Goal: Subscribe to service/newsletter

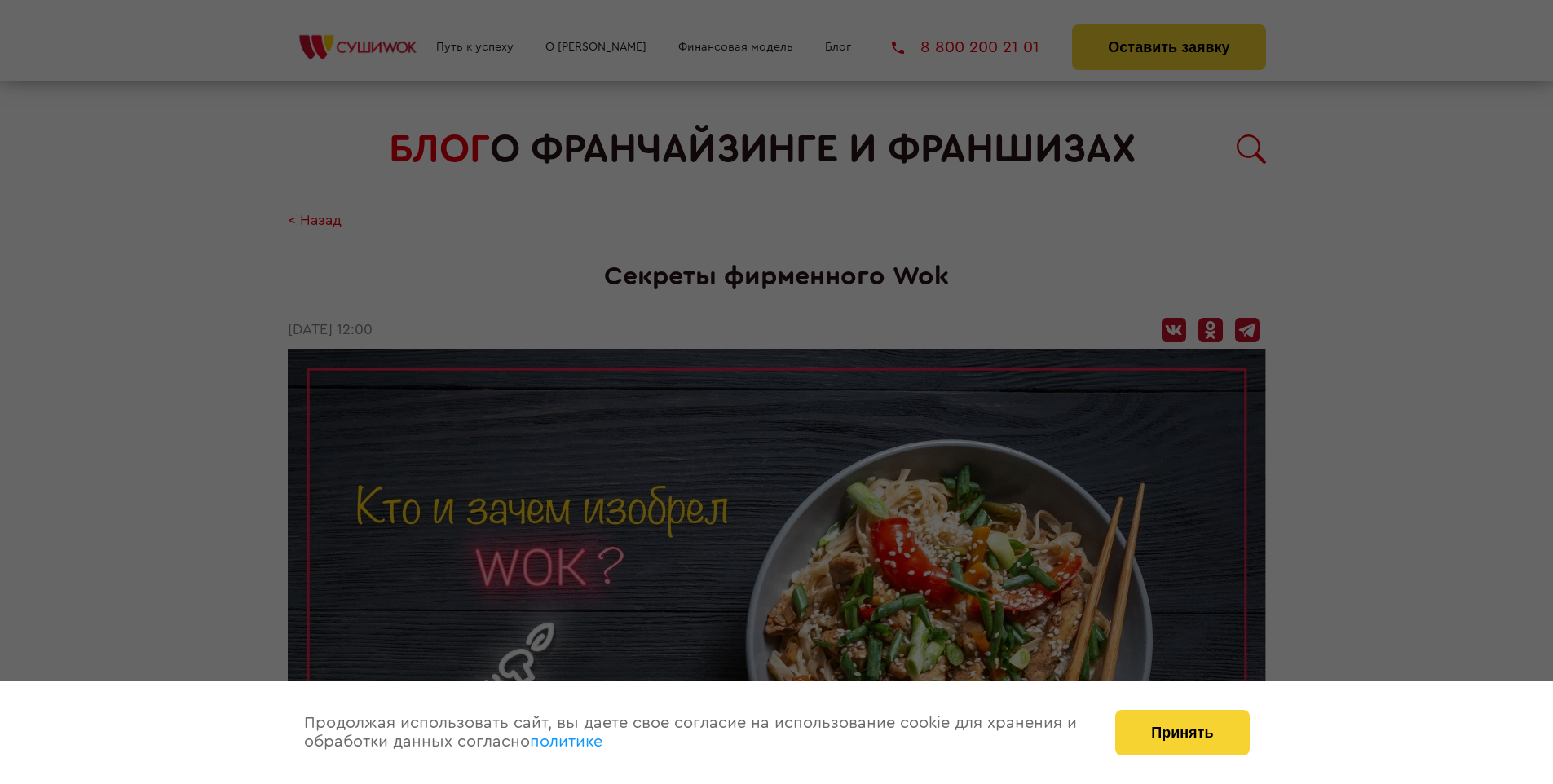
scroll to position [1492, 0]
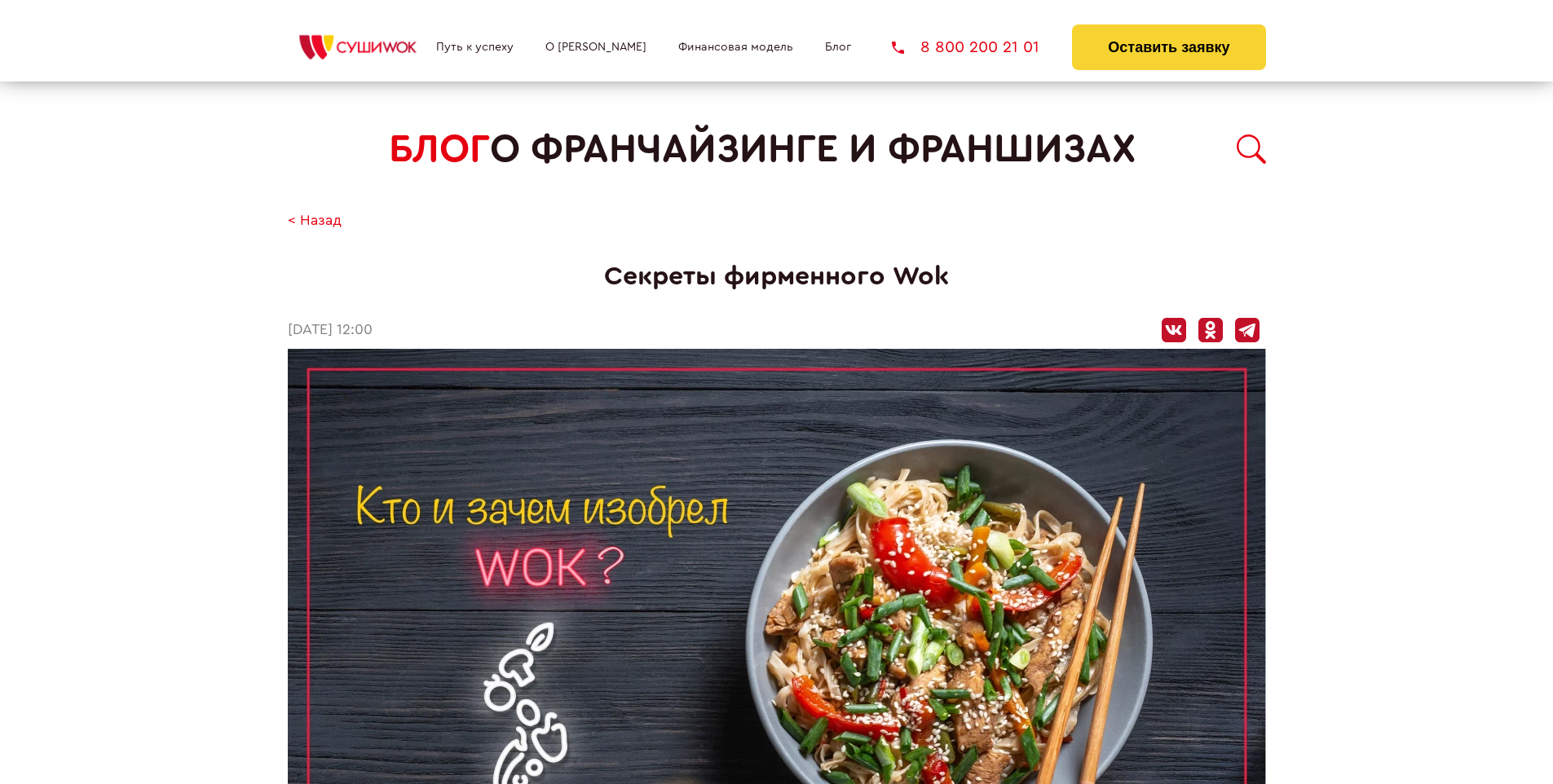
scroll to position [1492, 0]
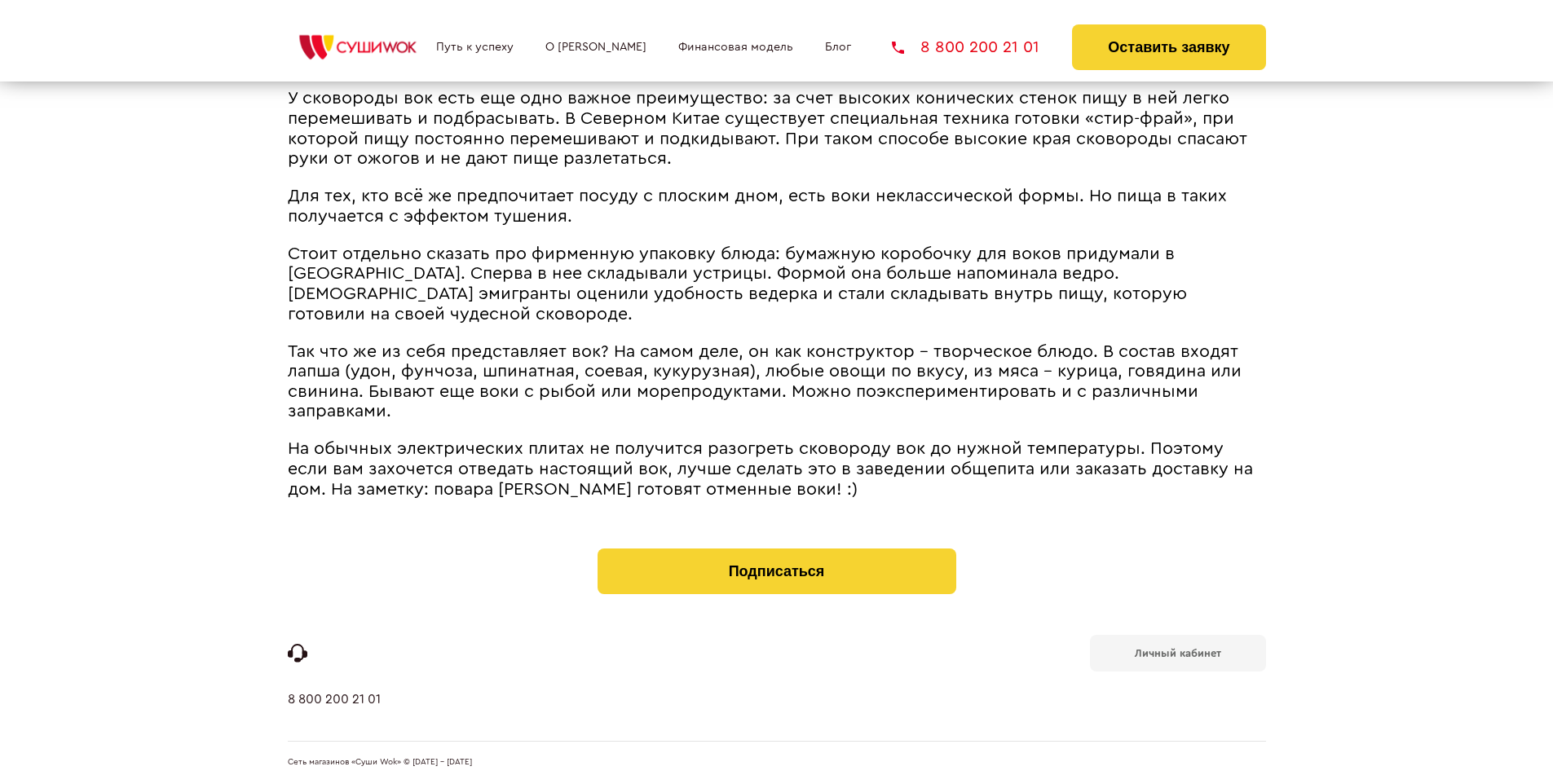
click at [1178, 652] on b "Личный кабинет" at bounding box center [1179, 653] width 86 height 10
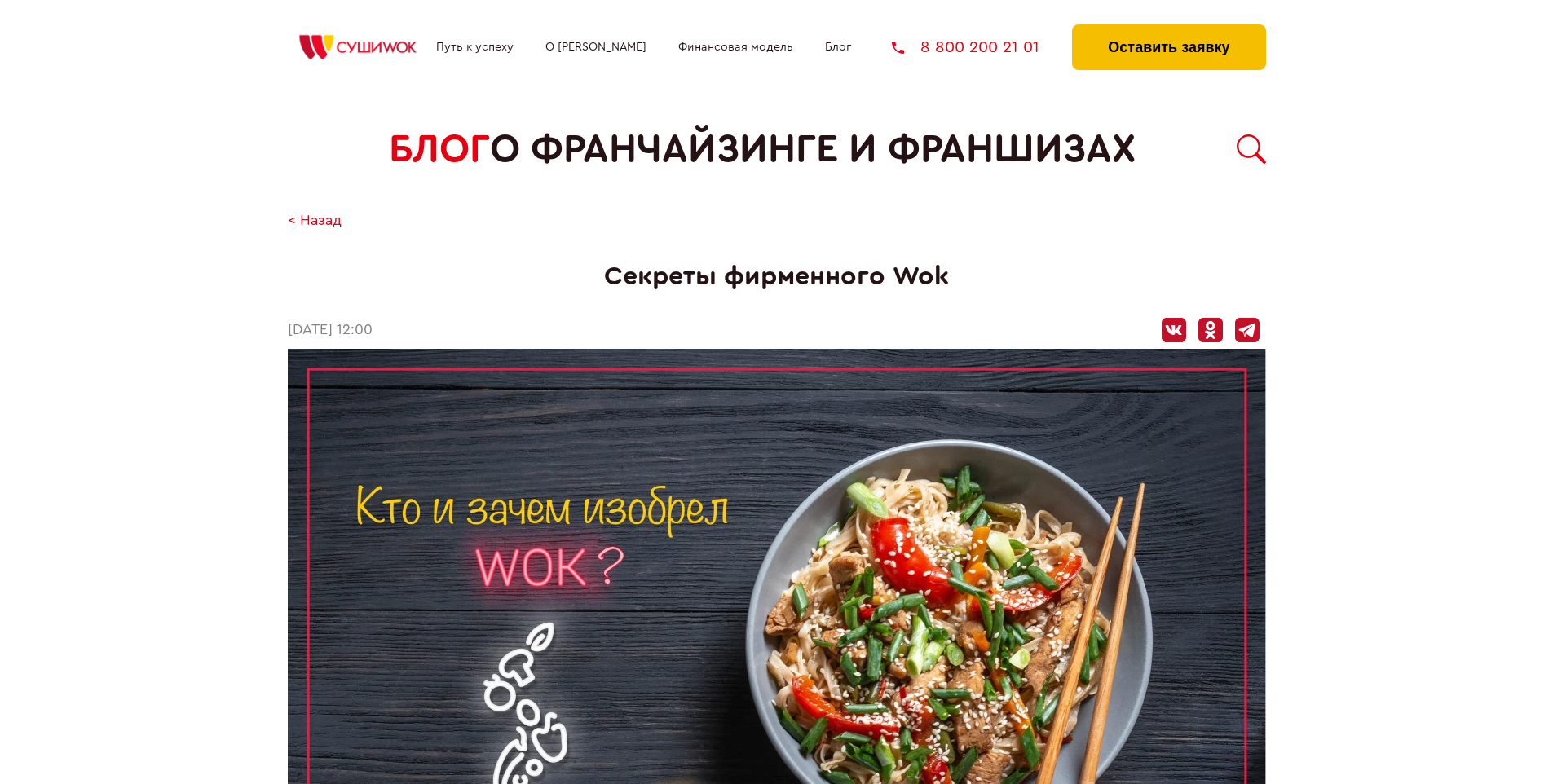
click at [1168, 28] on button "Оставить заявку" at bounding box center [1168, 47] width 193 height 46
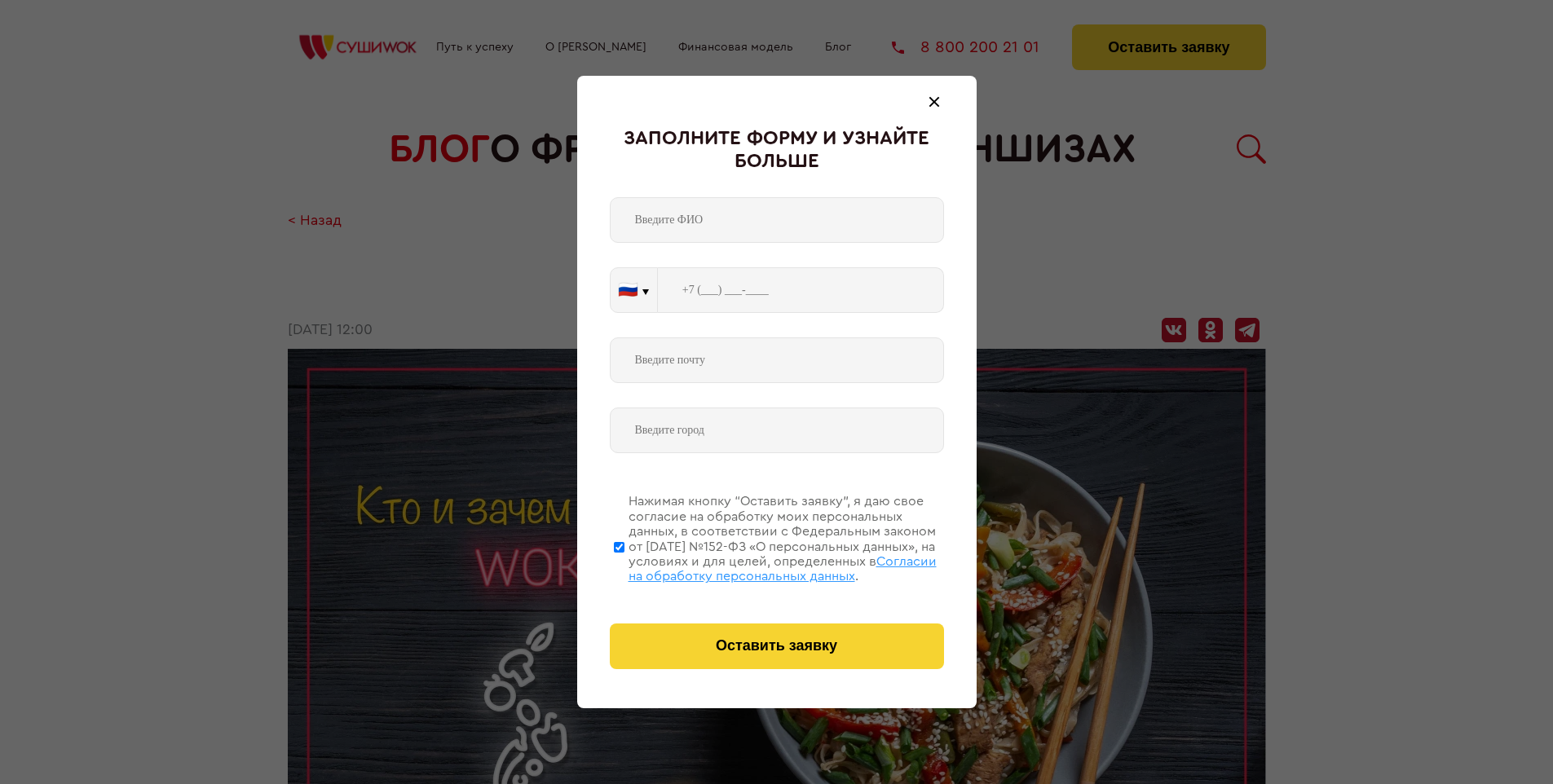
click at [756, 566] on span "Согласии на обработку персональных данных" at bounding box center [783, 569] width 308 height 28
click at [624, 566] on input "Нажимая кнопку “Оставить заявку”, я даю свое согласие на обработку моих персона…" at bounding box center [619, 546] width 10 height 130
checkbox input "false"
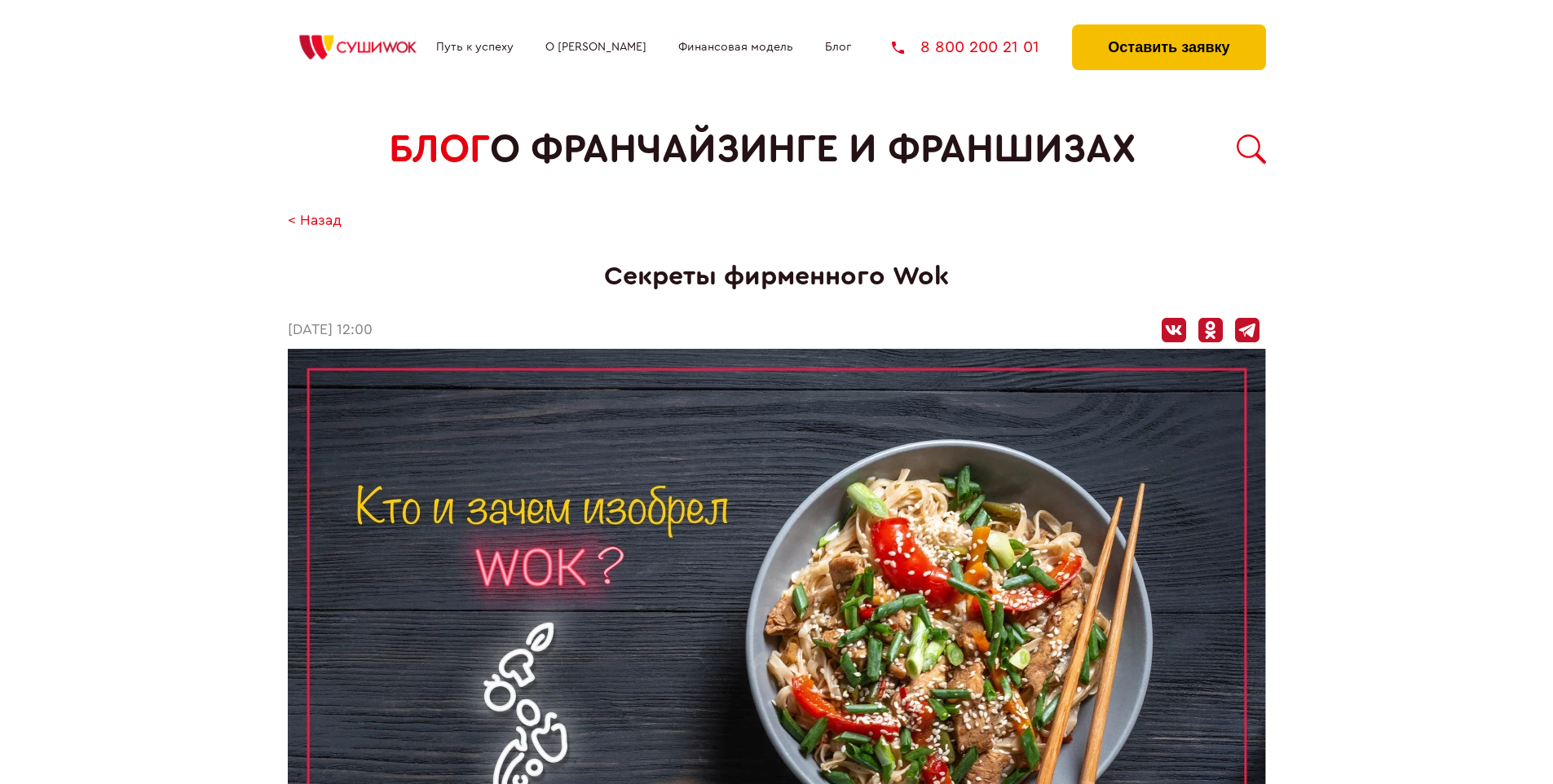
click at [1168, 28] on button "Оставить заявку" at bounding box center [1168, 47] width 193 height 46
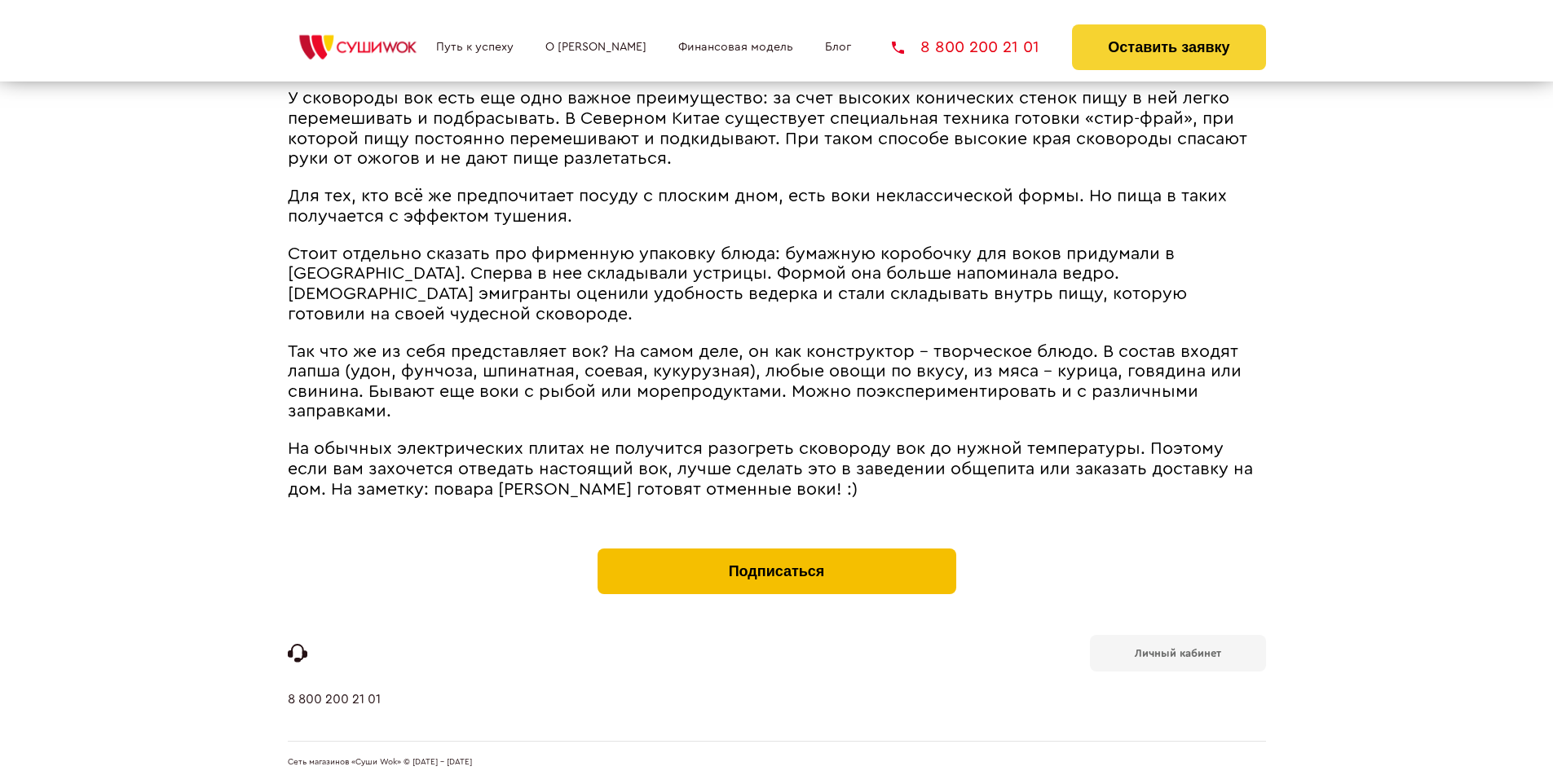
click at [776, 553] on button "Подписаться" at bounding box center [777, 571] width 359 height 46
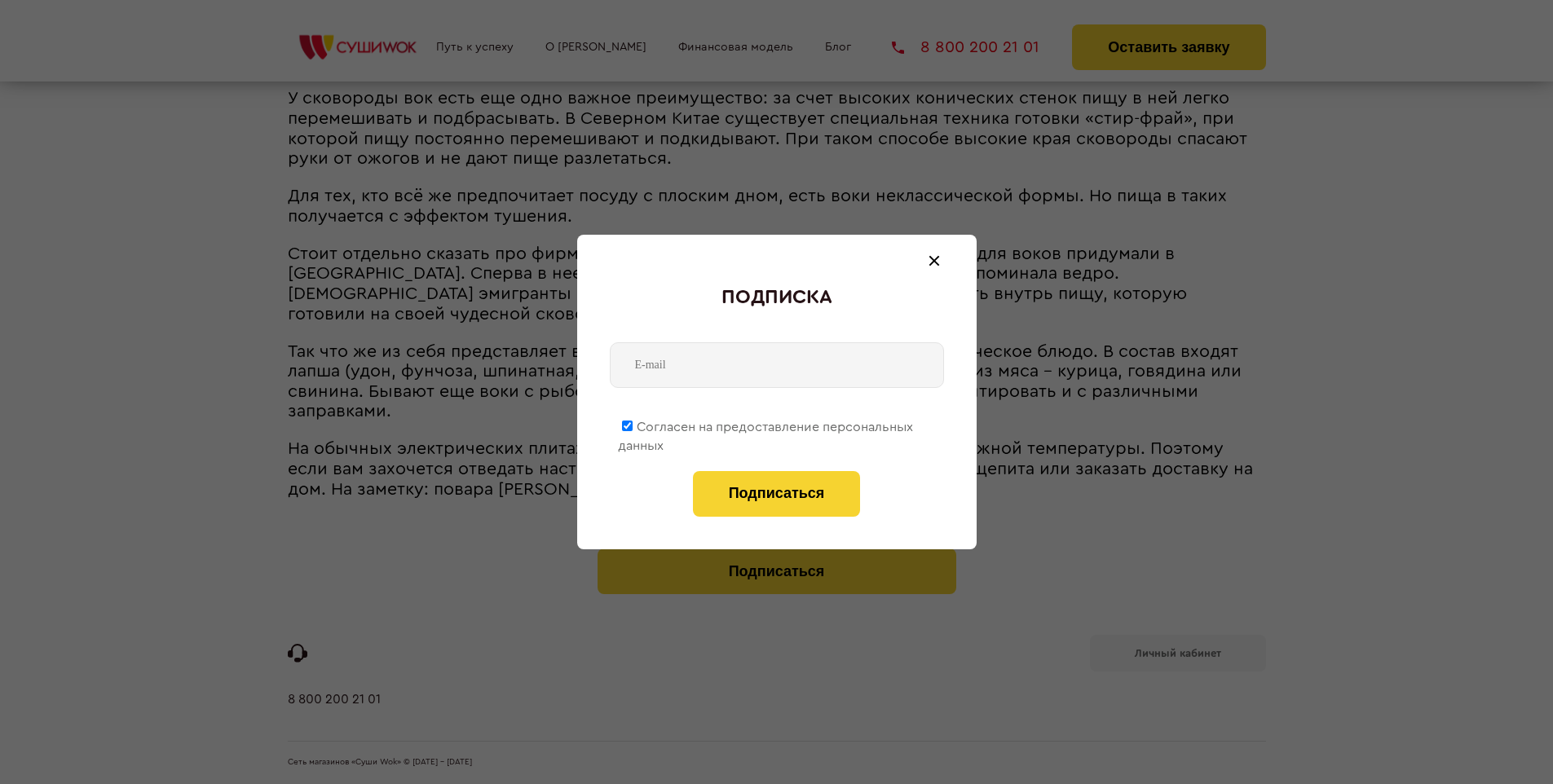
click at [767, 424] on span "Согласен на предоставление персональных данных" at bounding box center [765, 436] width 295 height 32
click at [633, 424] on input "Согласен на предоставление персональных данных" at bounding box center [627, 425] width 10 height 10
checkbox input "false"
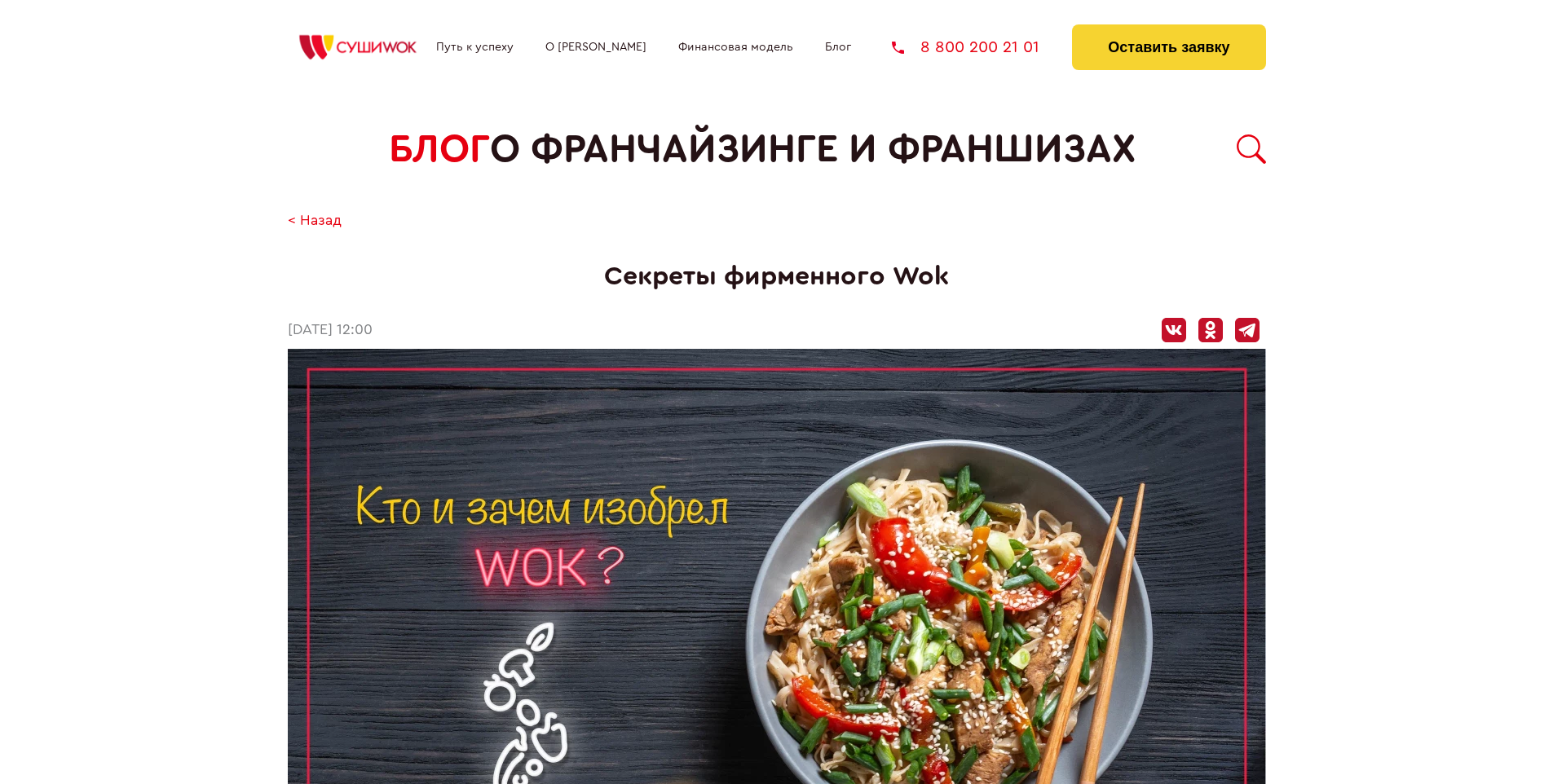
scroll to position [1492, 0]
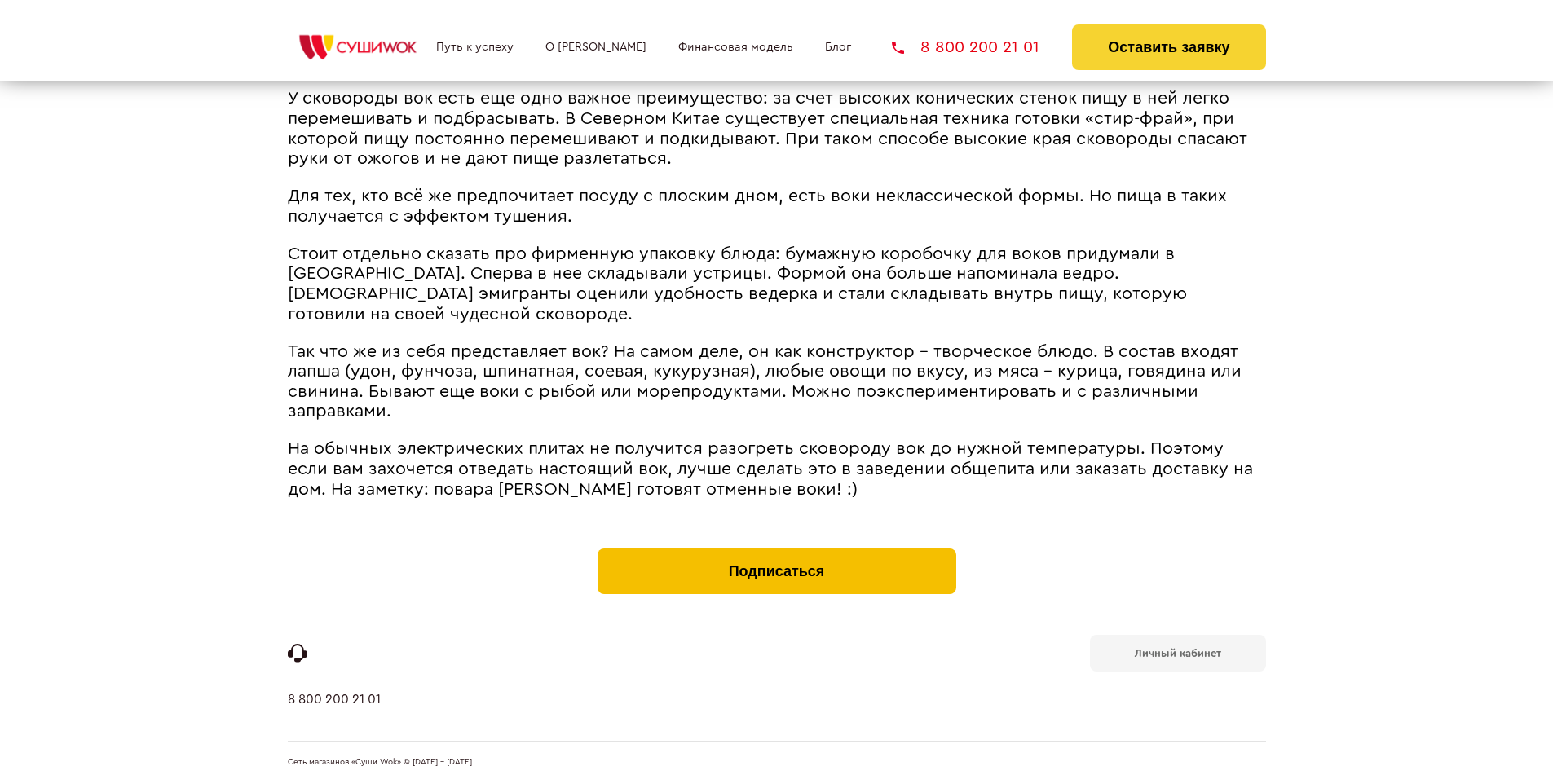
click at [776, 553] on button "Подписаться" at bounding box center [777, 571] width 359 height 46
